Goal: Complete application form

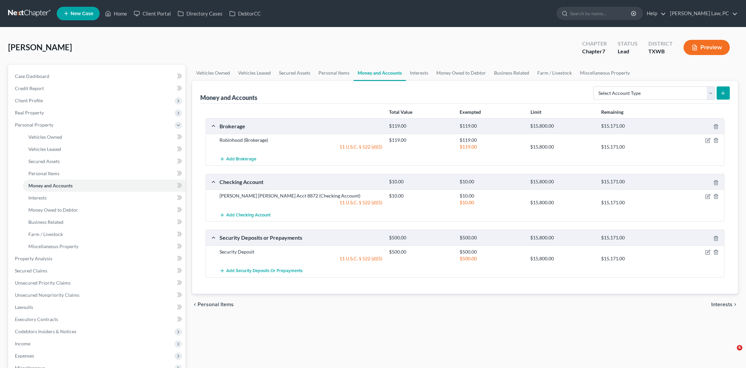
click at [31, 13] on link at bounding box center [29, 13] width 43 height 12
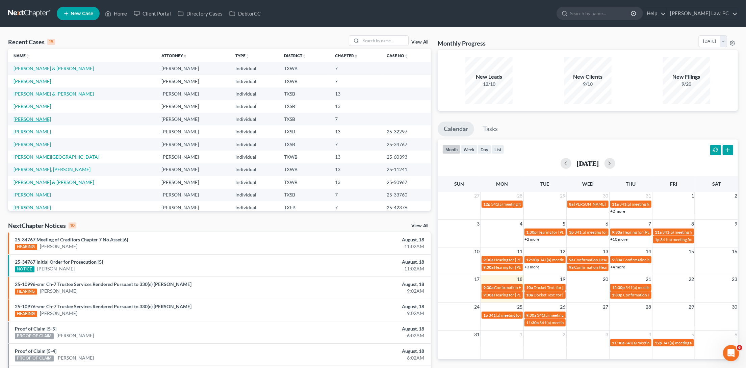
click at [35, 119] on link "[PERSON_NAME]" at bounding box center [33, 119] width 38 height 6
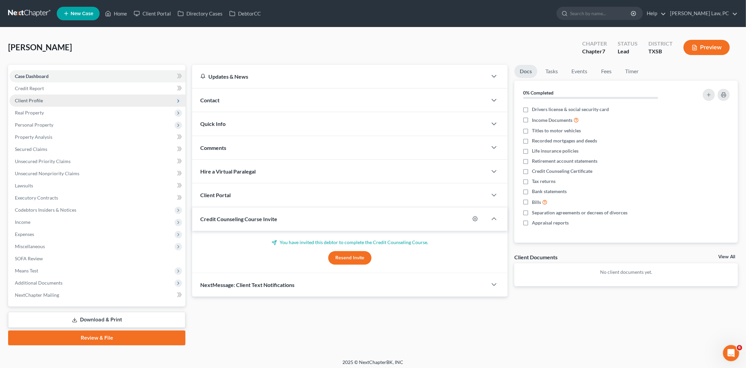
click at [36, 101] on span "Client Profile" at bounding box center [29, 101] width 28 height 6
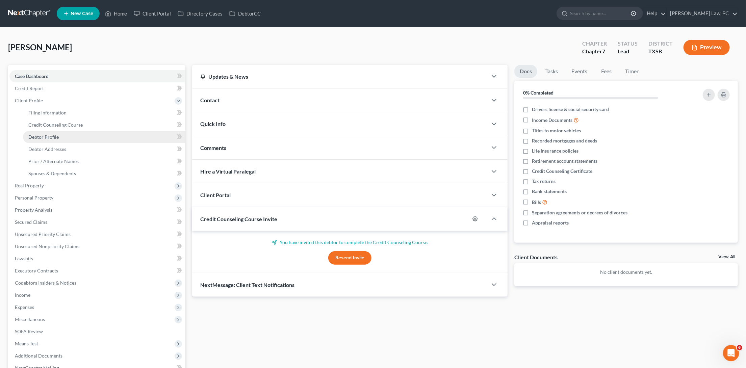
click at [44, 134] on span "Debtor Profile" at bounding box center [43, 137] width 30 height 6
select select "0"
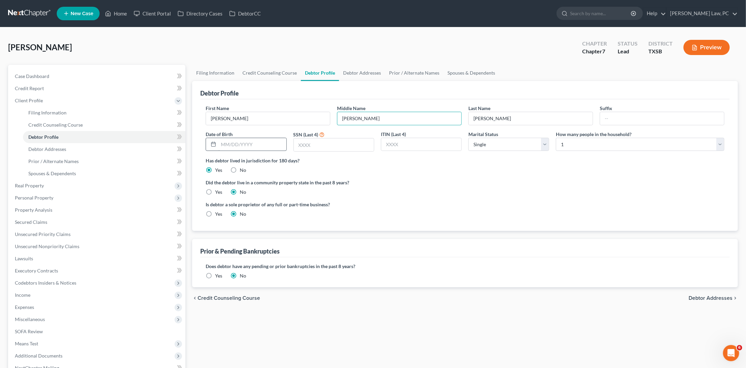
type input "Frances"
type input "03/19/1952"
click at [325, 144] on input "text" at bounding box center [334, 145] width 80 height 13
type input "4273"
click at [56, 146] on span "Debtor Addresses" at bounding box center [47, 149] width 38 height 6
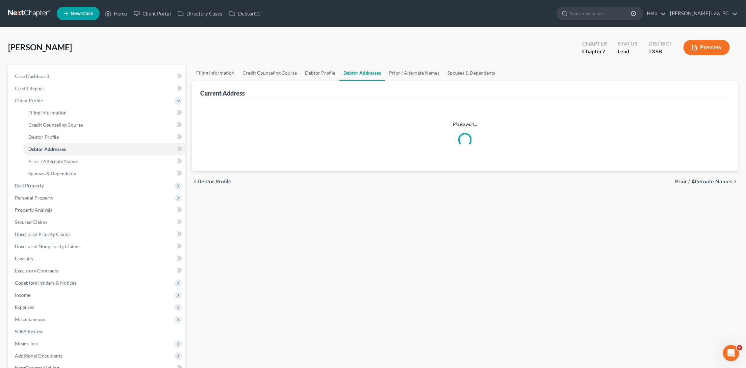
select select "0"
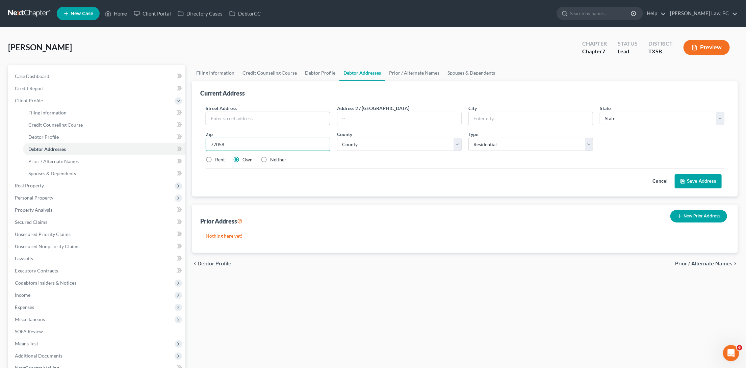
type input "77058"
type input "Houston"
select select "45"
type input "4300 Bay Area Blvd #1725"
click at [215, 156] on label "Rent" at bounding box center [220, 159] width 10 height 7
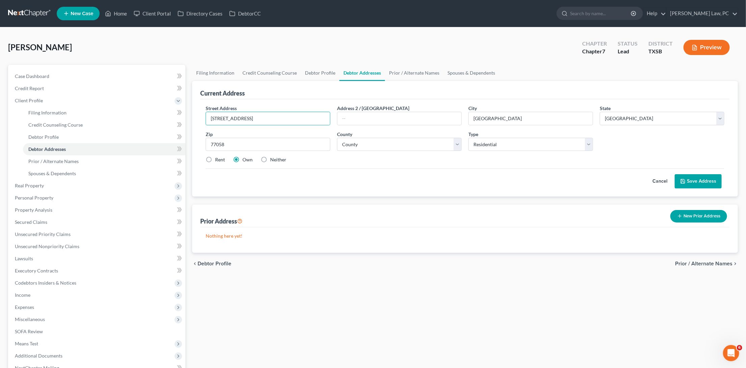
click at [218, 156] on input "Rent" at bounding box center [220, 158] width 4 height 4
radio input "true"
click at [704, 181] on button "Save Address" at bounding box center [698, 181] width 47 height 14
select select "100"
click at [707, 178] on button "Save Address" at bounding box center [698, 181] width 47 height 14
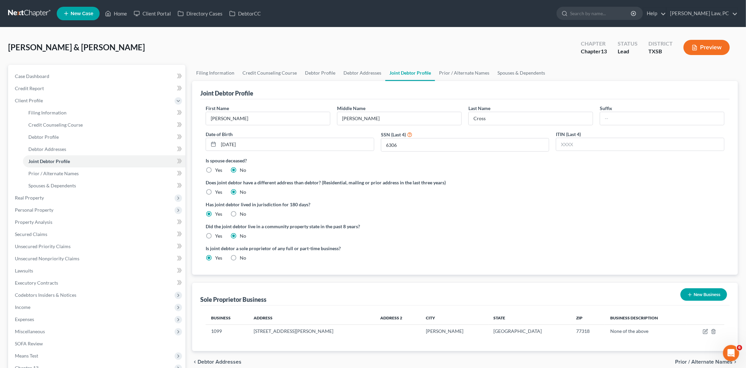
click at [21, 14] on link at bounding box center [29, 13] width 43 height 12
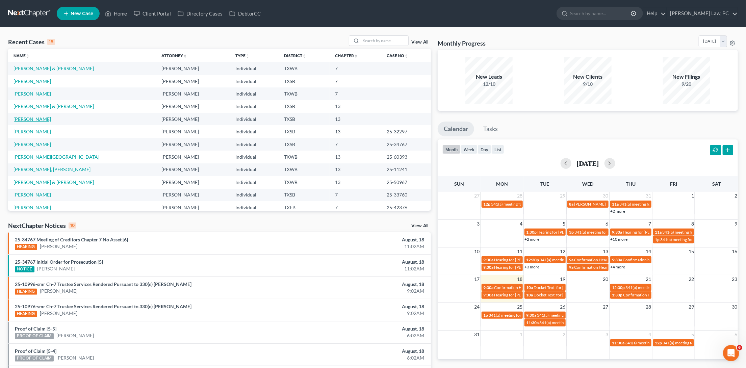
click at [30, 118] on link "Moore, Duane" at bounding box center [33, 119] width 38 height 6
